Goal: Task Accomplishment & Management: Complete application form

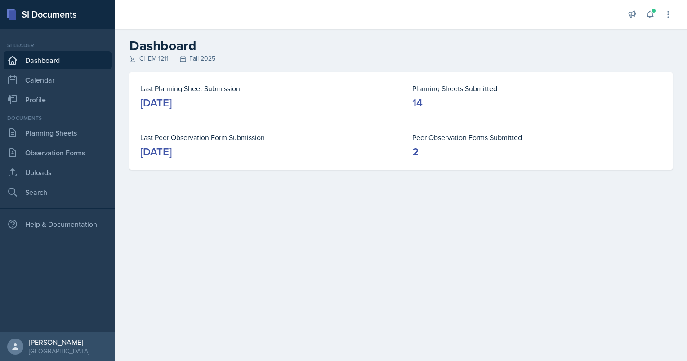
click at [42, 122] on div "Documents Planning Sheets Observation Forms Uploads Search" at bounding box center [58, 157] width 108 height 87
click at [37, 134] on link "Planning Sheets" at bounding box center [58, 133] width 108 height 18
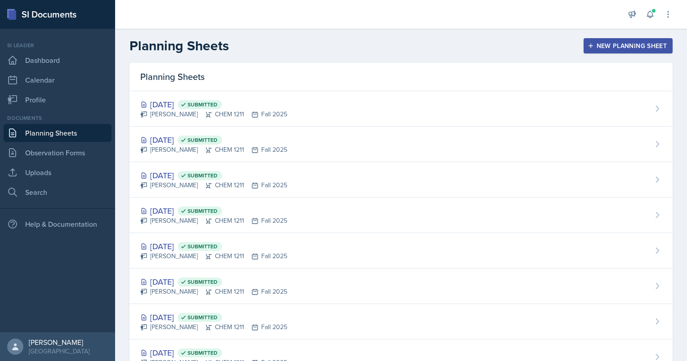
click at [604, 46] on div "New Planning Sheet" at bounding box center [627, 45] width 77 height 7
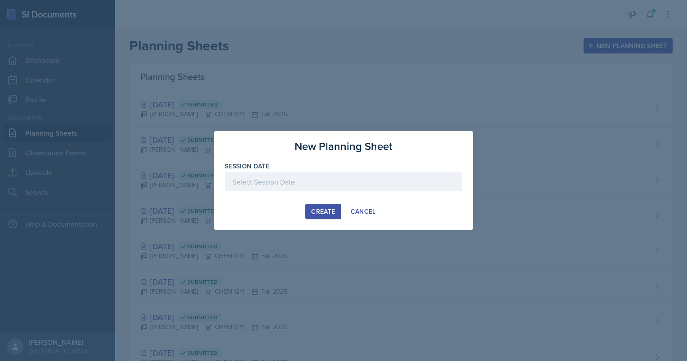
click at [323, 183] on div at bounding box center [343, 182] width 237 height 19
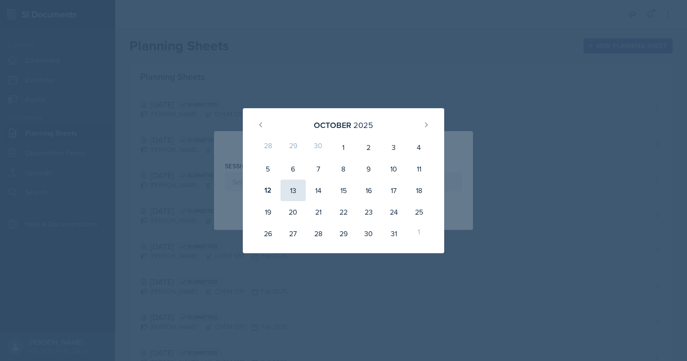
click at [298, 192] on div "13" at bounding box center [293, 191] width 25 height 22
type input "[DATE]"
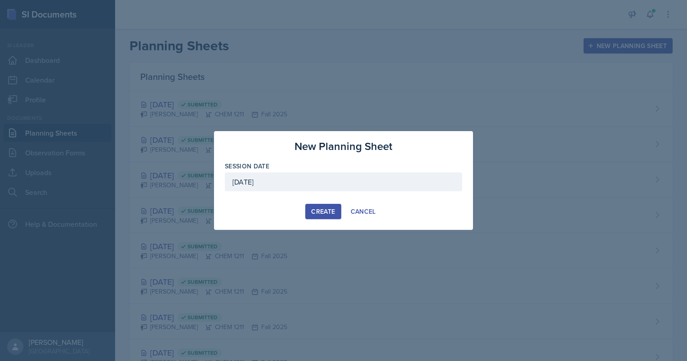
click at [323, 209] on div "Create" at bounding box center [323, 211] width 24 height 7
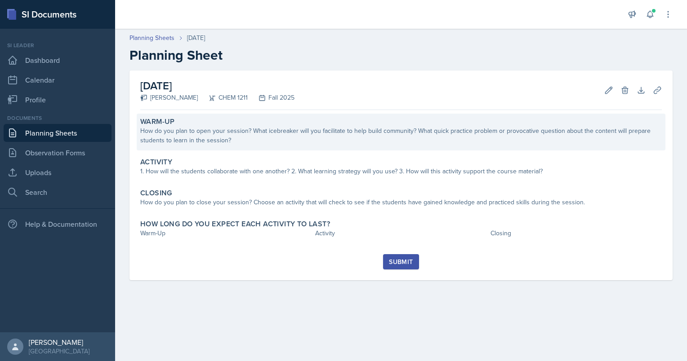
click at [275, 140] on div "How do you plan to open your session? What icebreaker will you facilitate to he…" at bounding box center [401, 135] width 522 height 19
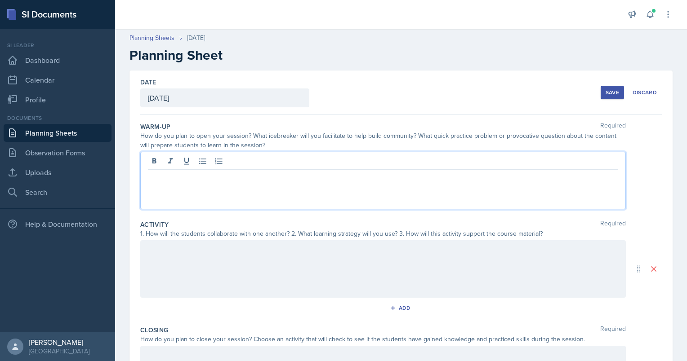
click at [233, 162] on div at bounding box center [383, 181] width 486 height 58
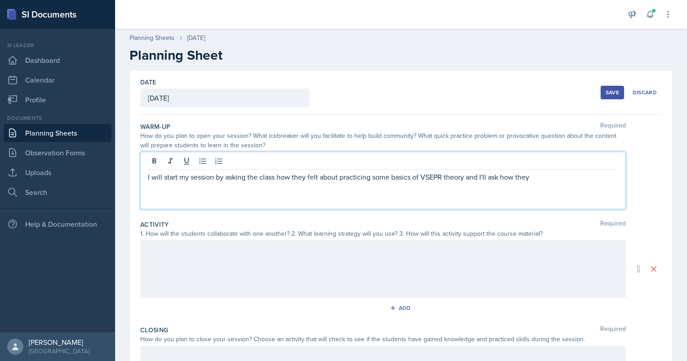
click at [545, 176] on p "I will start my session by asking the class how they felt about practicing some…" at bounding box center [383, 177] width 470 height 11
click at [250, 191] on p "I will start my session by asking the class how they felt about practicing some…" at bounding box center [383, 183] width 470 height 22
click at [299, 195] on div "I will start my session by asking the class how they felt about practicing some…" at bounding box center [383, 181] width 486 height 58
click at [298, 189] on p "I will start my session by asking the class how they felt about practicing some…" at bounding box center [383, 183] width 470 height 22
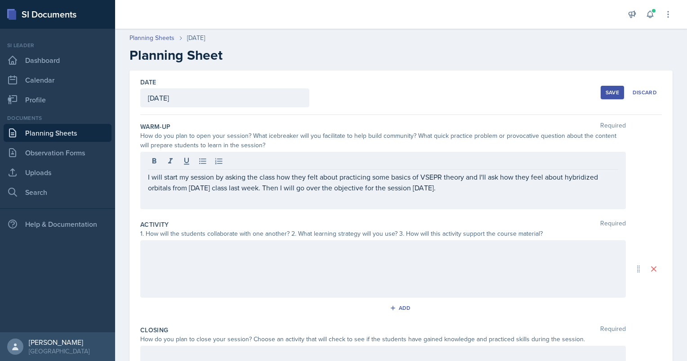
click at [175, 277] on div at bounding box center [383, 270] width 486 height 58
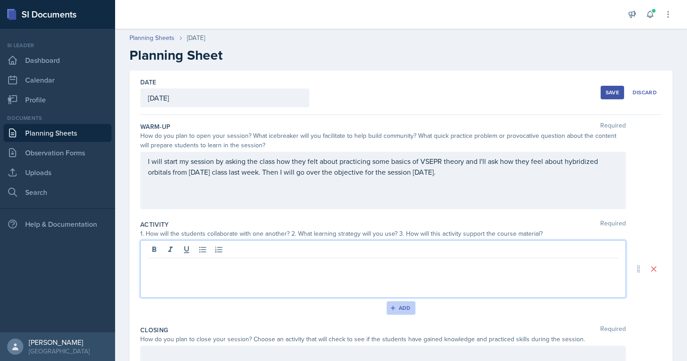
click at [403, 310] on div "Add" at bounding box center [401, 308] width 19 height 7
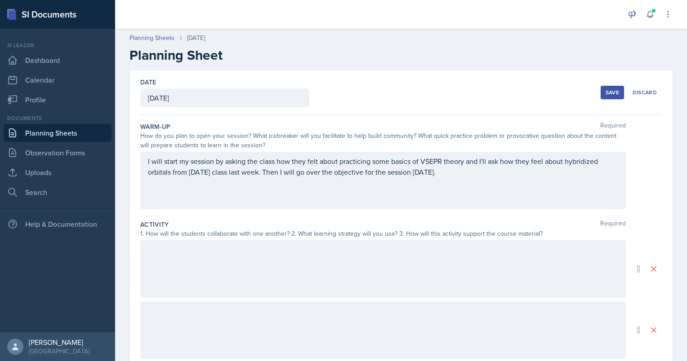
click at [245, 260] on div at bounding box center [383, 270] width 486 height 58
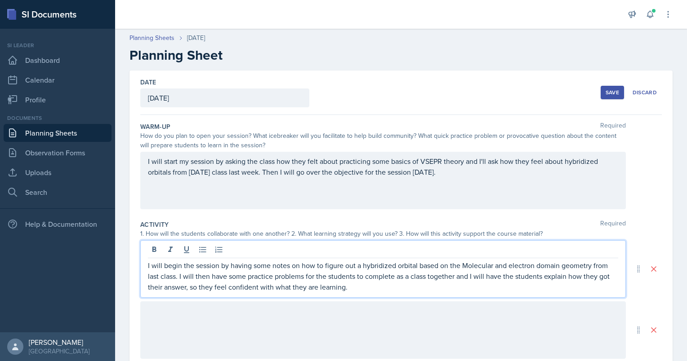
scroll to position [189, 0]
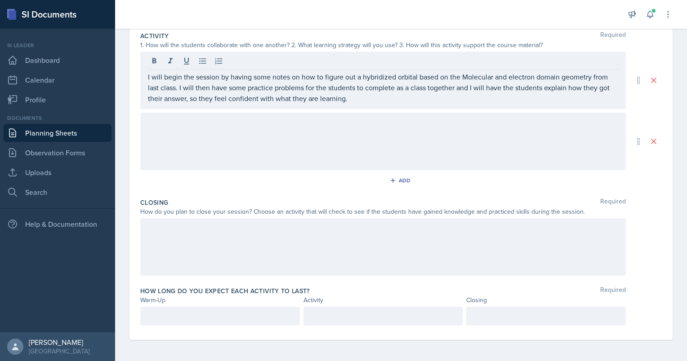
click at [207, 144] on div at bounding box center [383, 142] width 486 height 58
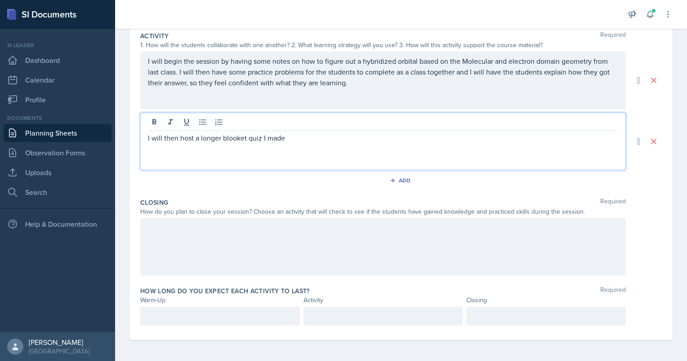
click at [304, 134] on p "I will then host a longer blooket quiz I made" at bounding box center [383, 138] width 470 height 11
click at [199, 236] on div at bounding box center [383, 248] width 486 height 58
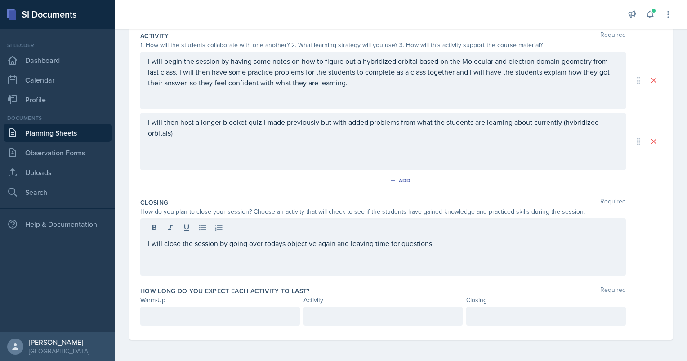
click at [277, 249] on div "I will close the session by going over todays objective again and leaving time …" at bounding box center [383, 248] width 486 height 58
click at [250, 307] on div at bounding box center [220, 316] width 160 height 19
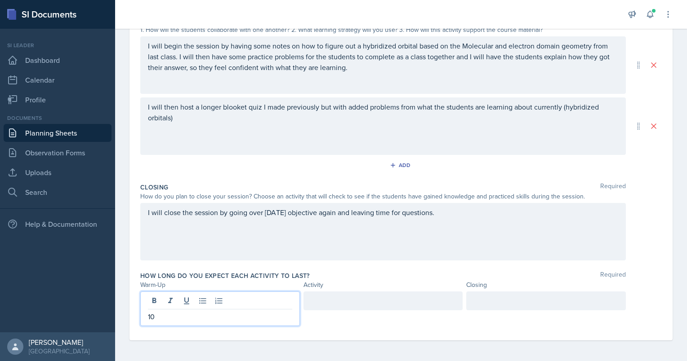
click at [390, 300] on div at bounding box center [383, 301] width 160 height 19
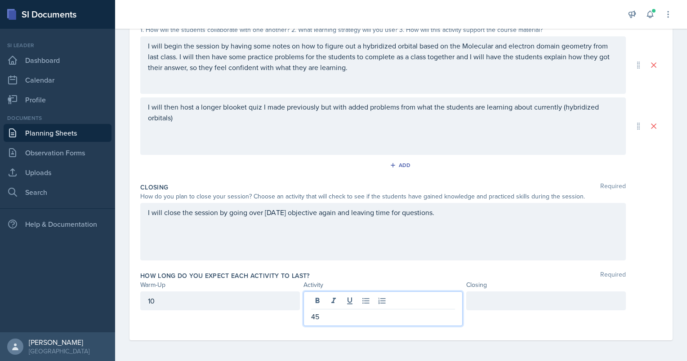
click at [526, 306] on div at bounding box center [546, 301] width 160 height 19
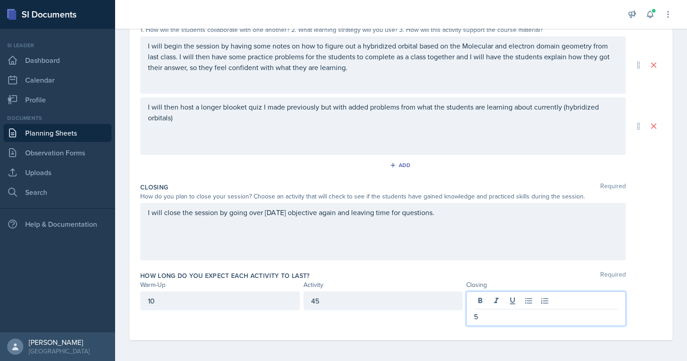
click at [388, 244] on div "I will close the session by going over [DATE] objective again and leaving time …" at bounding box center [383, 232] width 486 height 58
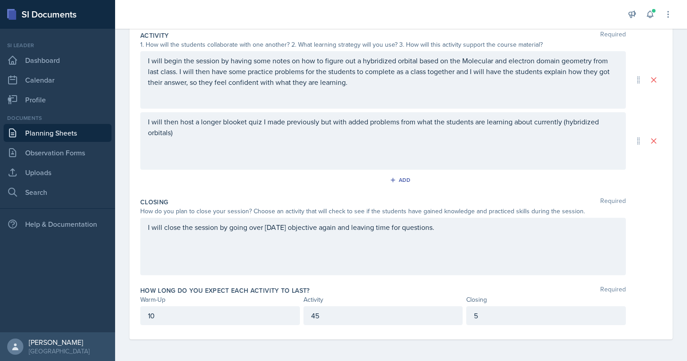
scroll to position [189, 0]
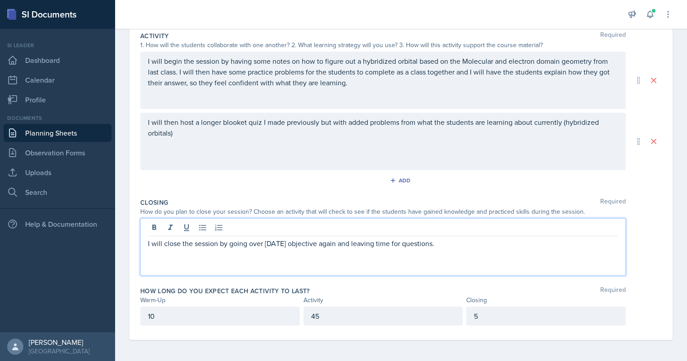
click at [379, 282] on div "Closing Required How do you plan to close your session? Choose an activity that…" at bounding box center [401, 239] width 522 height 89
